Goal: Task Accomplishment & Management: Manage account settings

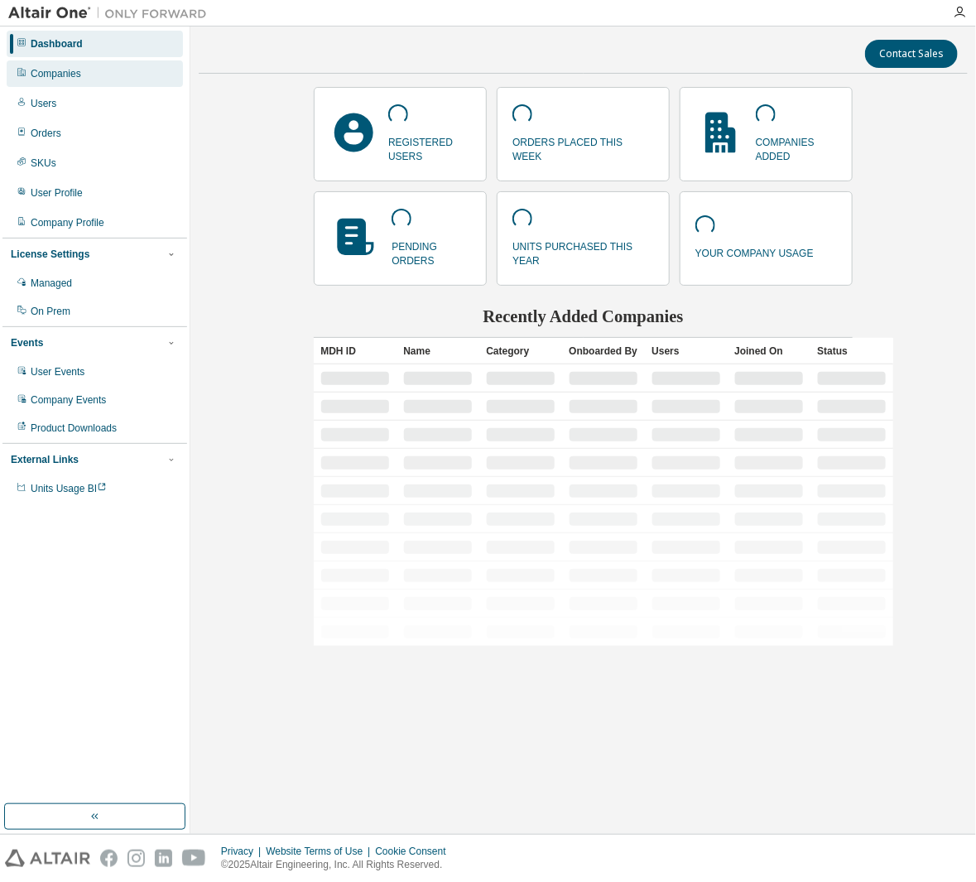
click at [86, 68] on div "Companies" at bounding box center [95, 73] width 176 height 26
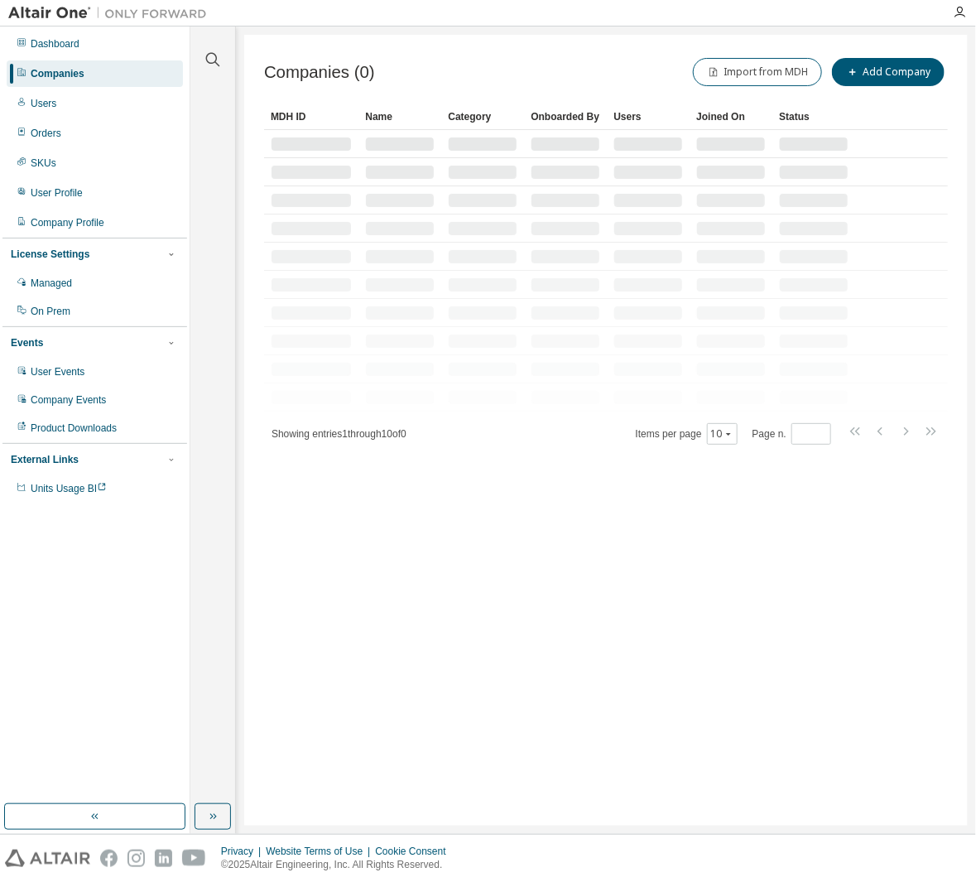
click at [225, 60] on div at bounding box center [213, 49] width 40 height 41
click at [223, 59] on div at bounding box center [213, 49] width 40 height 41
click at [223, 59] on button "button" at bounding box center [213, 60] width 22 height 22
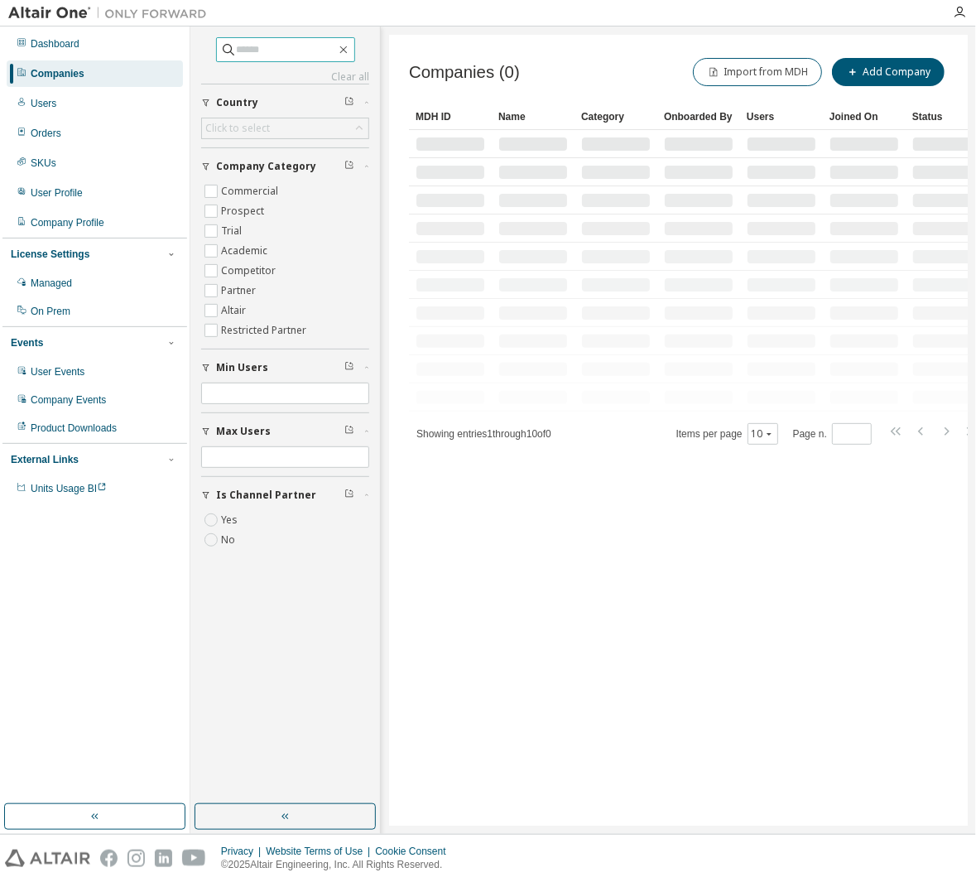
click at [238, 45] on input "text" at bounding box center [286, 49] width 99 height 17
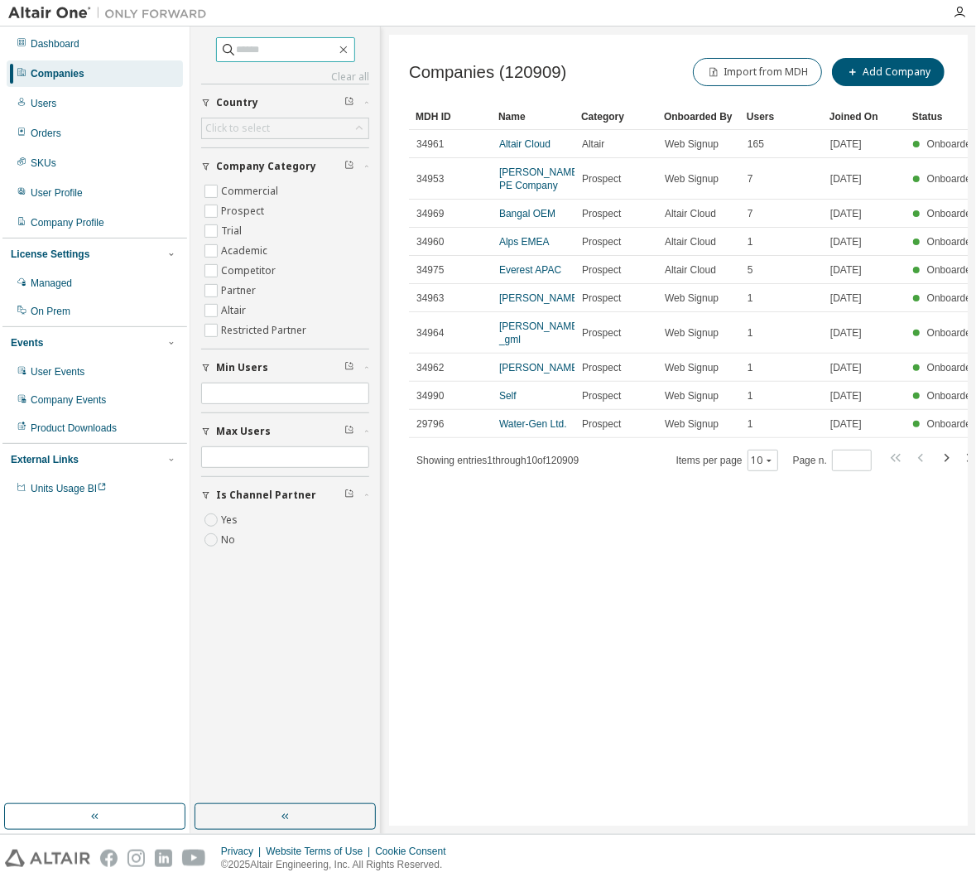
click at [297, 58] on span at bounding box center [285, 49] width 139 height 25
click at [297, 55] on input "text" at bounding box center [286, 49] width 99 height 17
paste input "**********"
type input "**********"
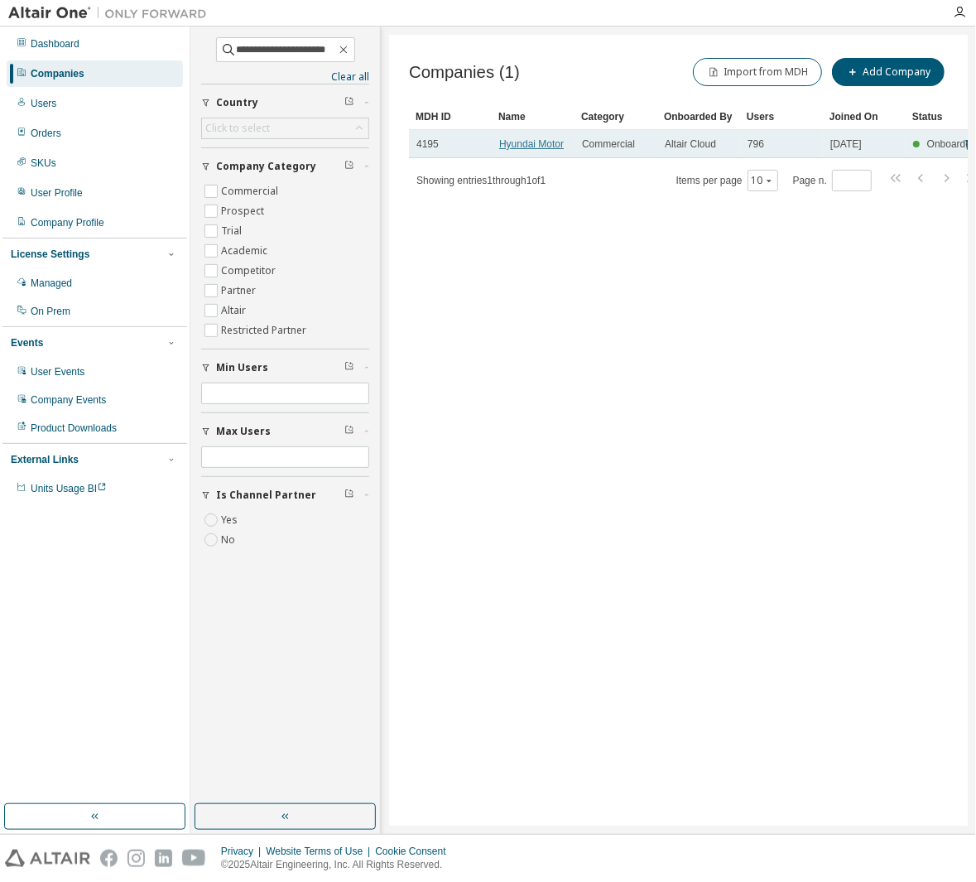
click at [528, 145] on link "Hyundai Motor" at bounding box center [531, 144] width 65 height 12
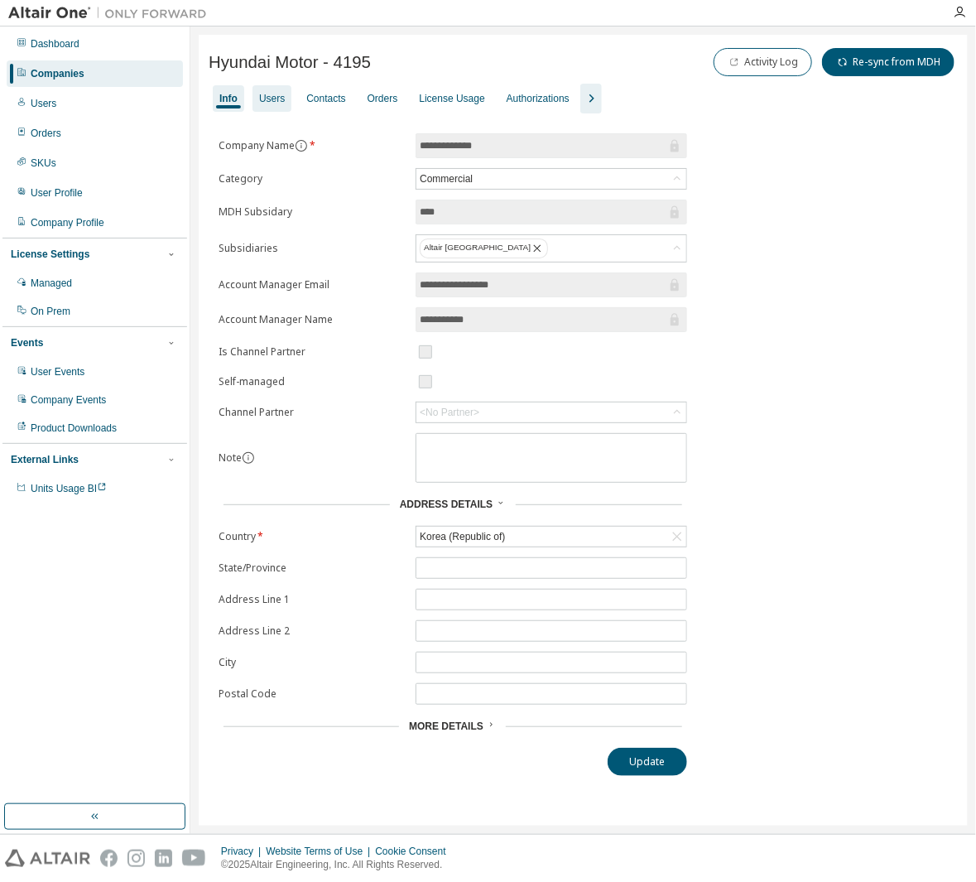
click at [280, 110] on div "Users" at bounding box center [272, 98] width 39 height 26
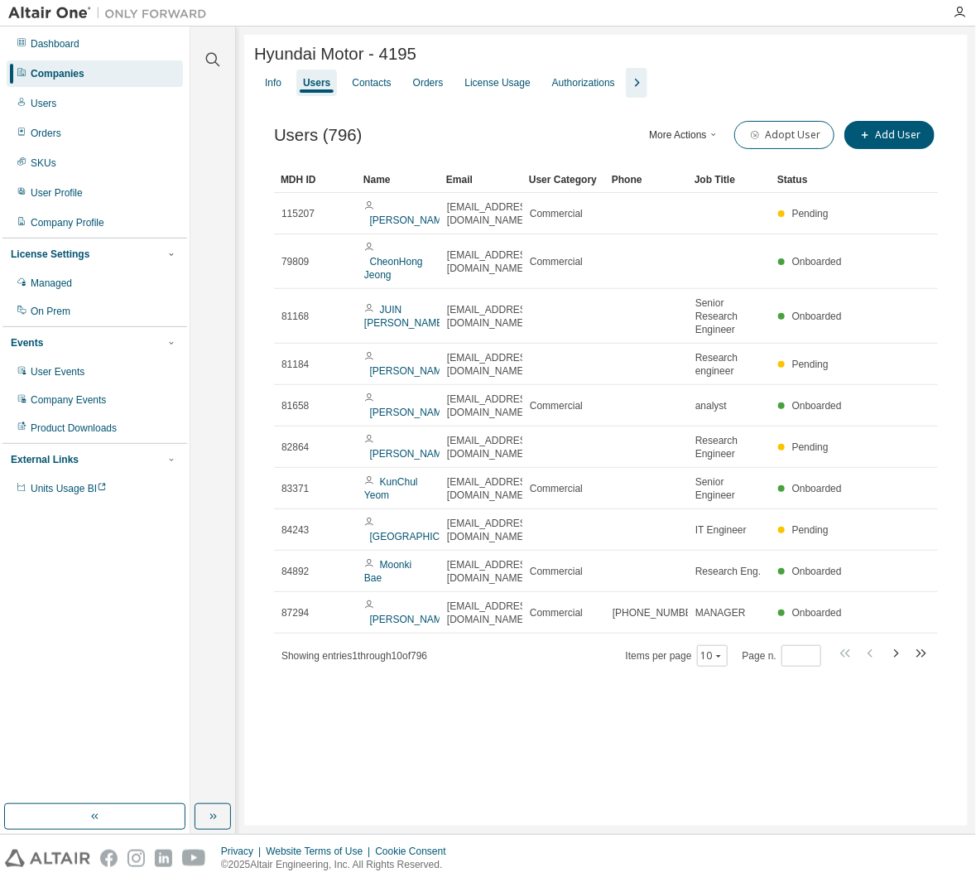
click at [224, 63] on div at bounding box center [213, 49] width 40 height 41
click at [201, 53] on div at bounding box center [213, 49] width 40 height 41
click at [214, 54] on icon "button" at bounding box center [213, 60] width 14 height 14
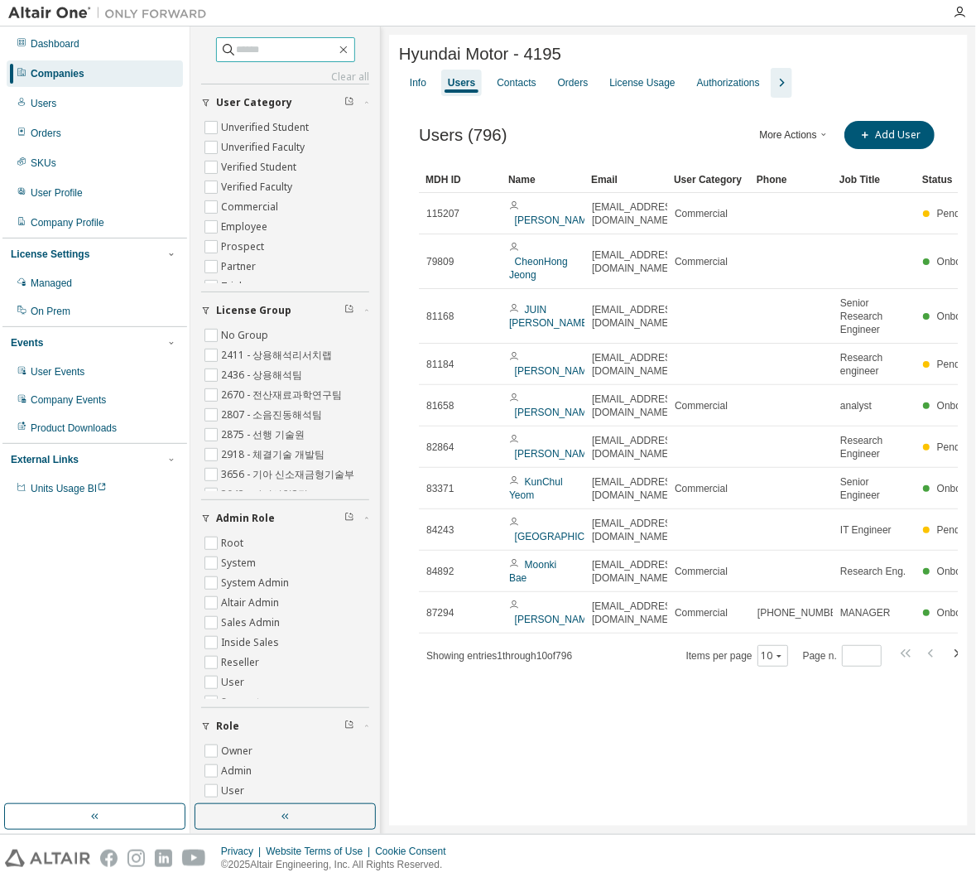
click at [293, 44] on input "text" at bounding box center [286, 49] width 99 height 17
paste input "**********"
type input "**********"
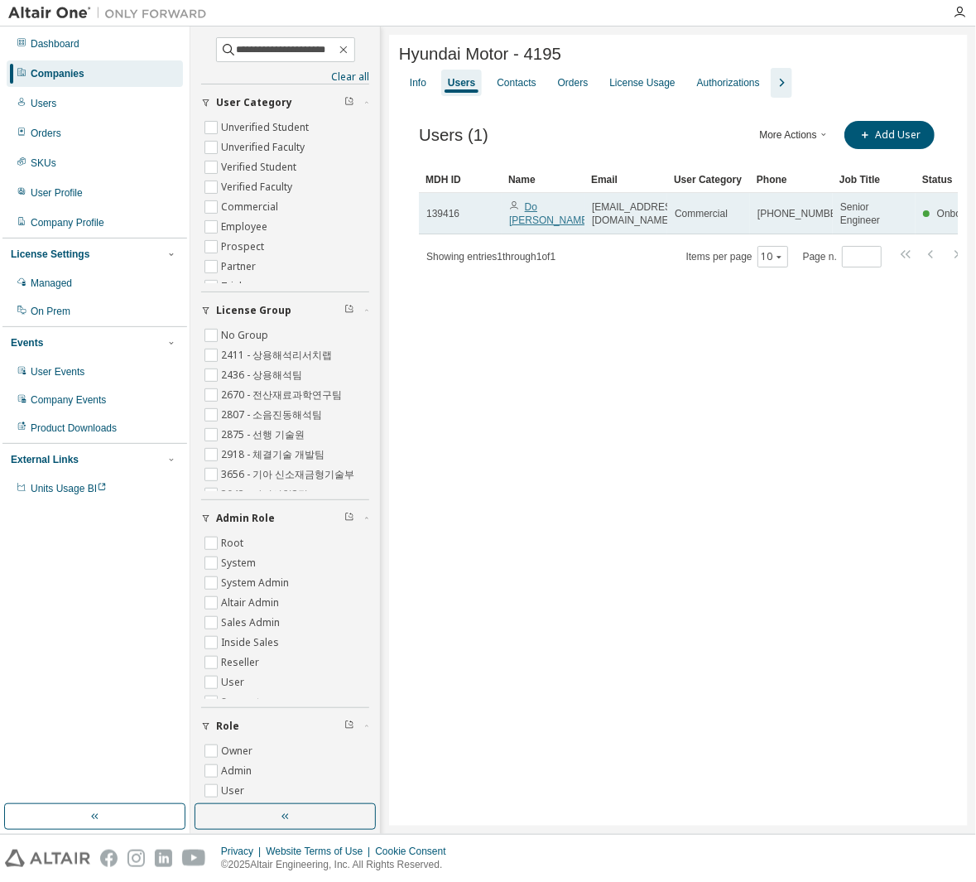
click at [556, 218] on link "Do [PERSON_NAME]" at bounding box center [550, 213] width 82 height 25
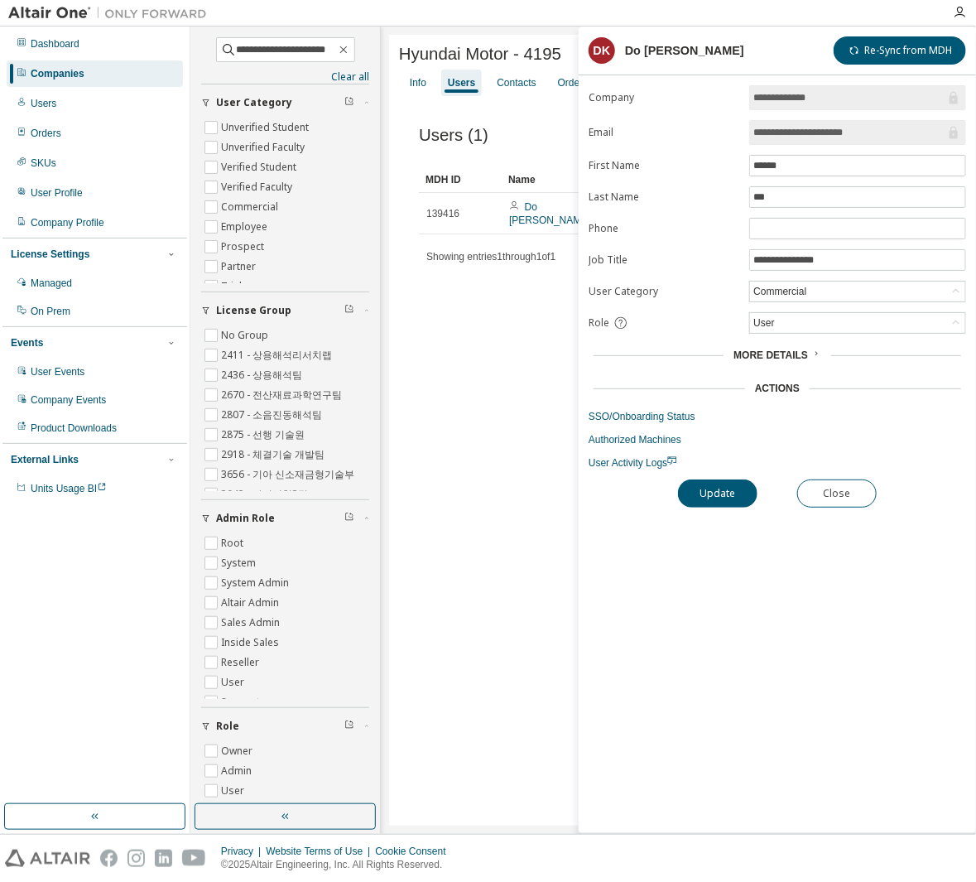
click at [421, 372] on div "Hyundai Motor - 4195 Clear Load Save Save As Field Operator Value Select filter…" at bounding box center [678, 430] width 579 height 791
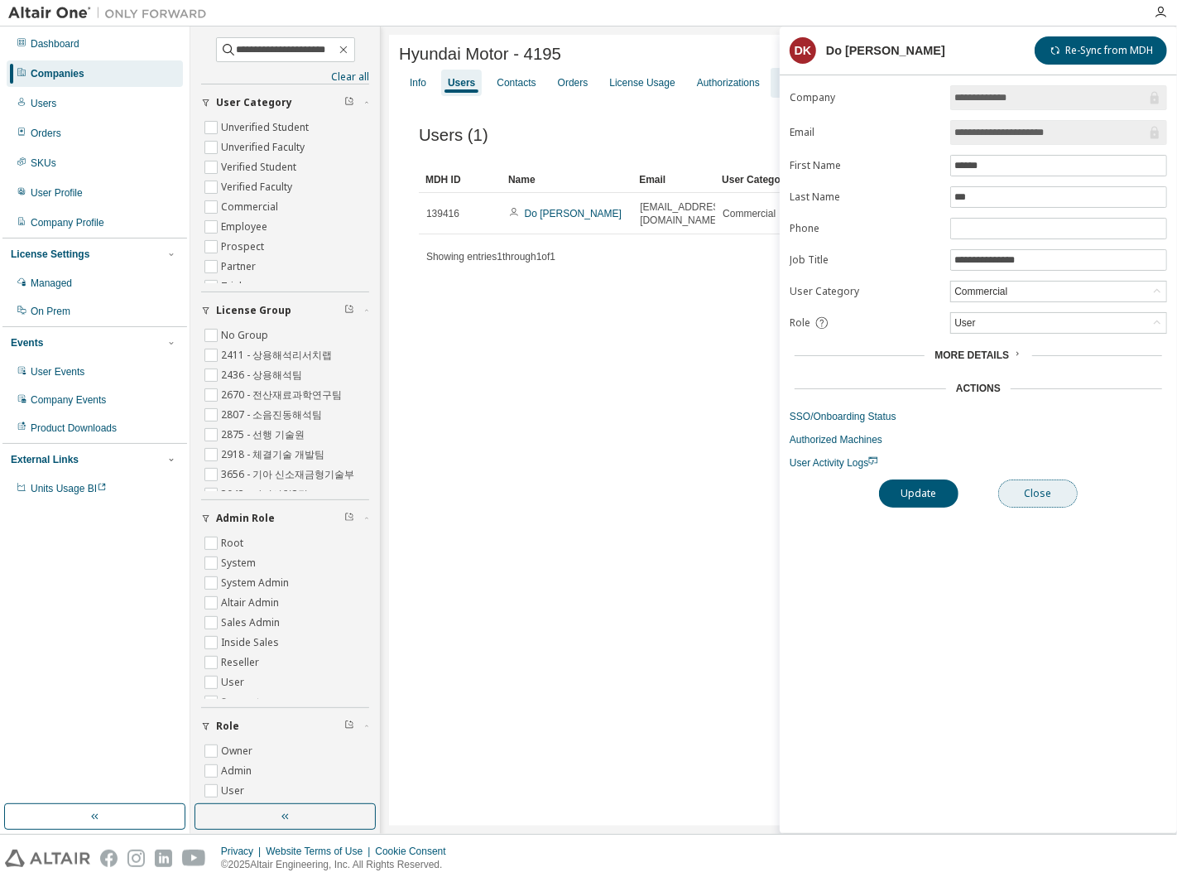
click at [975, 497] on button "Close" at bounding box center [1037, 493] width 79 height 28
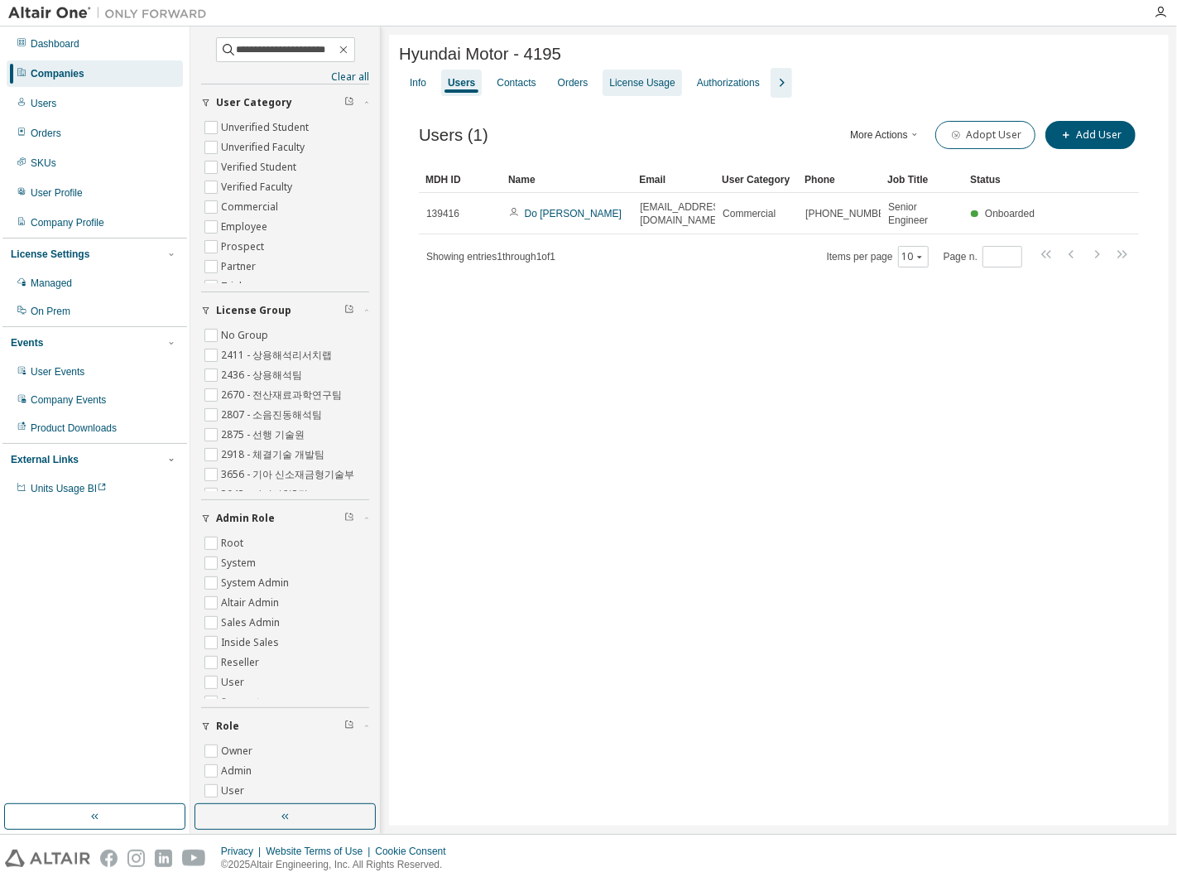
click at [619, 89] on div "License Usage" at bounding box center [641, 82] width 65 height 13
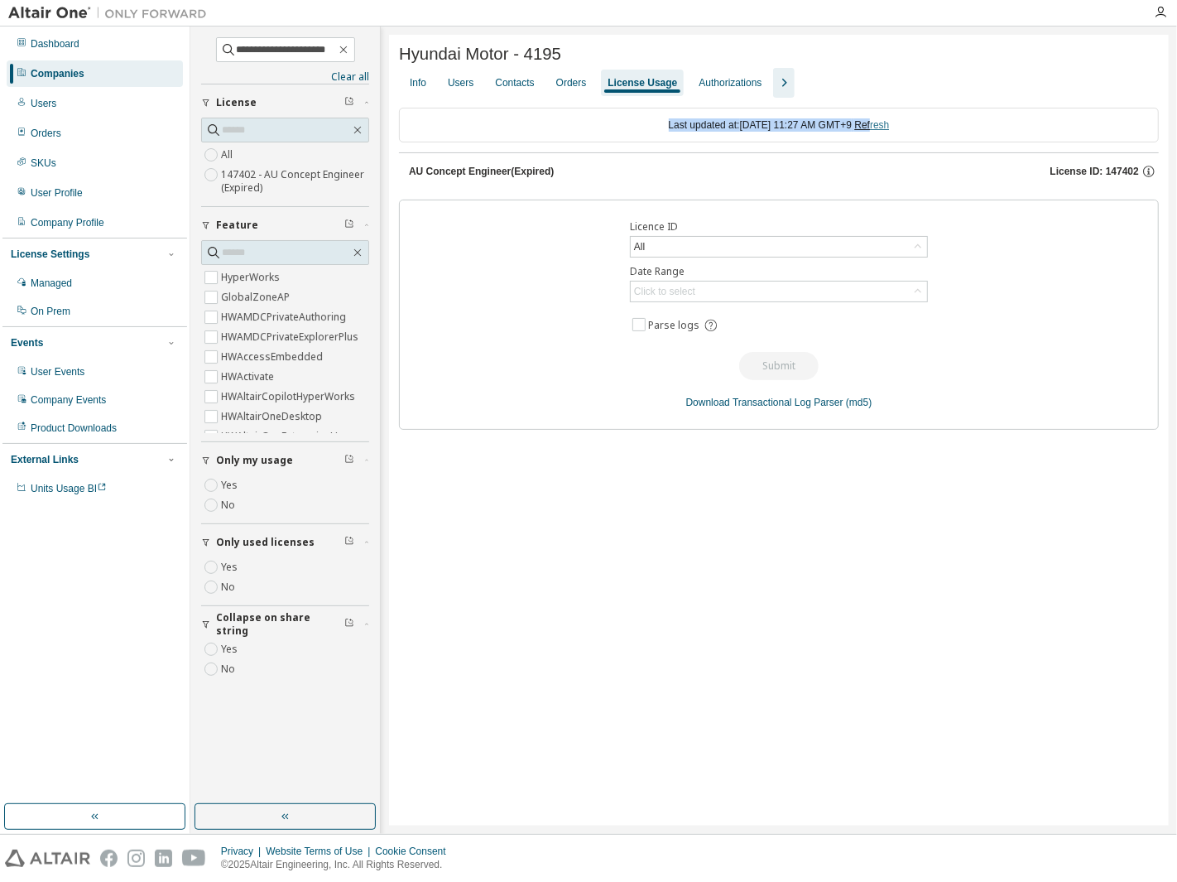
drag, startPoint x: 648, startPoint y: 130, endPoint x: 899, endPoint y: 132, distance: 250.9
click at [899, 132] on div "Last updated at: [DATE] 11:27 AM GMT+9 Refresh" at bounding box center [779, 125] width 760 height 35
click at [889, 131] on link "Refresh" at bounding box center [871, 125] width 35 height 12
click at [913, 132] on div "Last updated at: [DATE] 11:27 AM GMT+9 Refresh" at bounding box center [779, 125] width 760 height 35
click at [889, 131] on link "Refresh" at bounding box center [871, 125] width 35 height 12
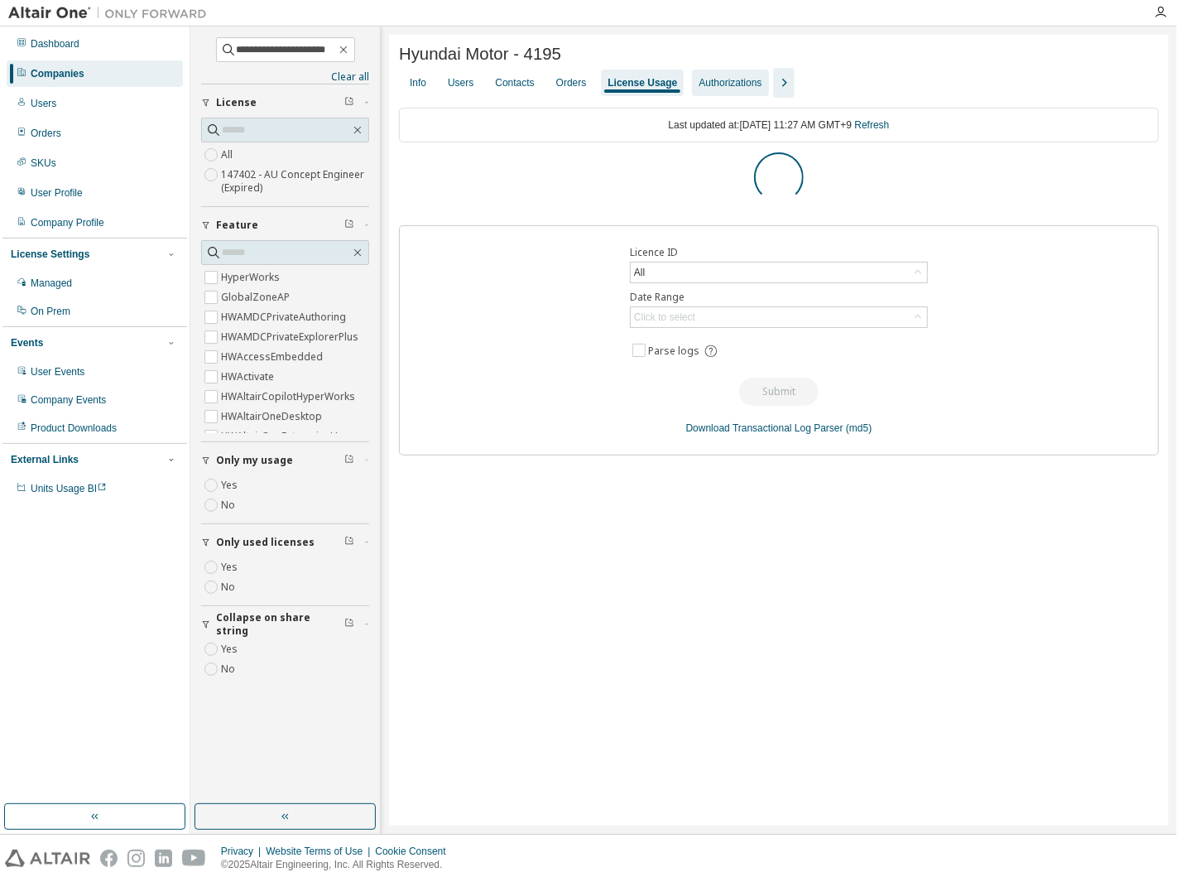
click at [710, 89] on div "Authorizations" at bounding box center [730, 82] width 63 height 13
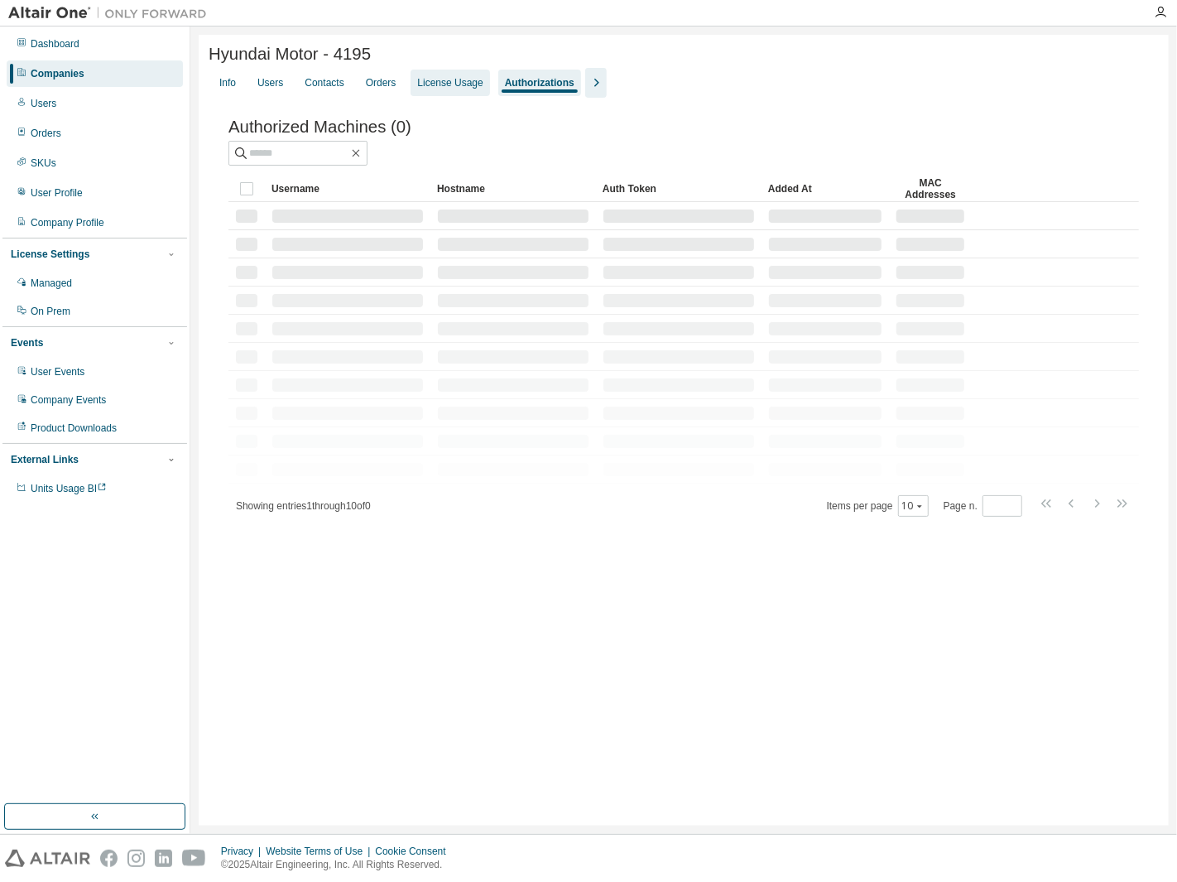
click at [432, 75] on div "License Usage" at bounding box center [450, 83] width 79 height 26
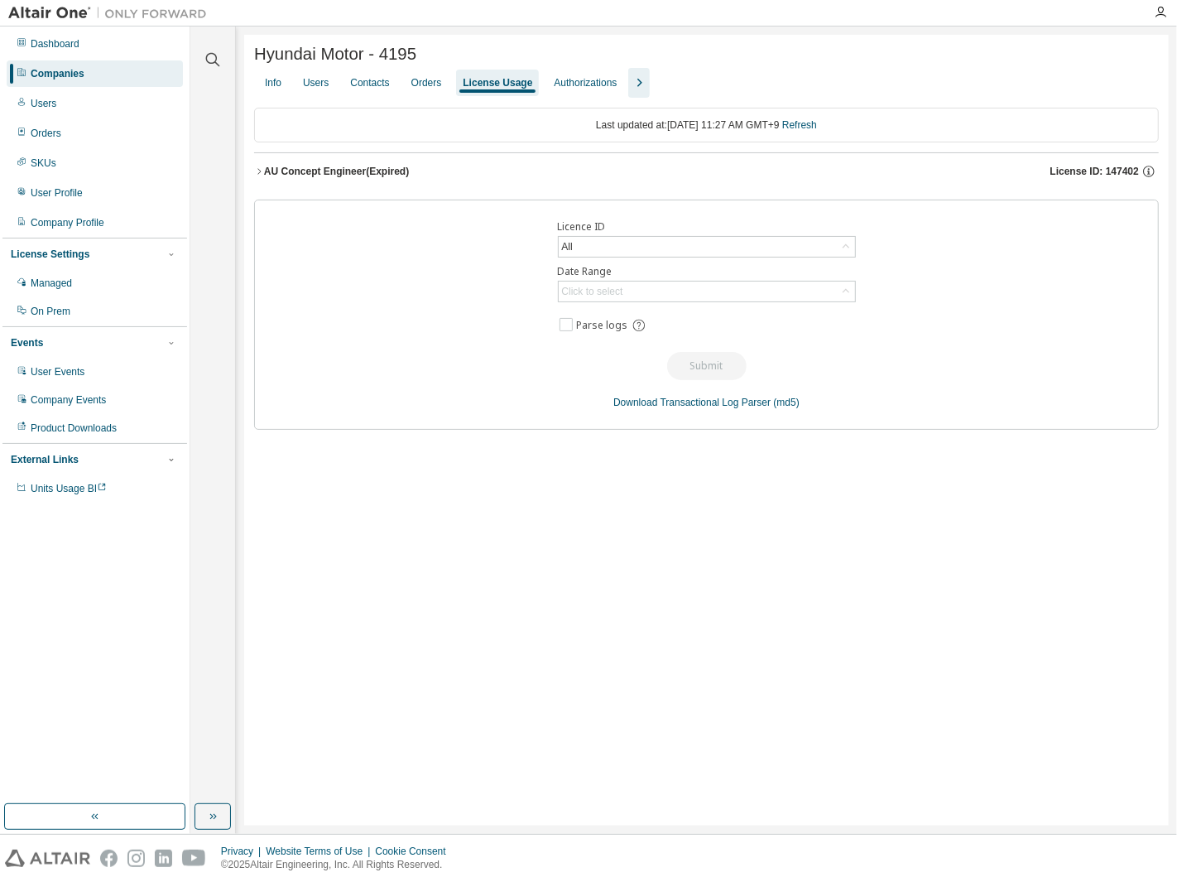
click at [254, 176] on icon "button" at bounding box center [259, 171] width 10 height 10
